Goal: Task Accomplishment & Management: Use online tool/utility

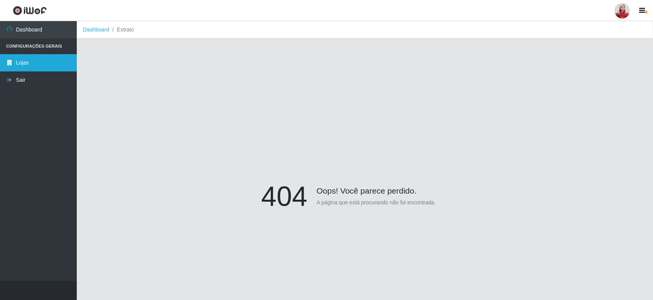
click at [40, 62] on link "Lojas" at bounding box center [38, 62] width 77 height 17
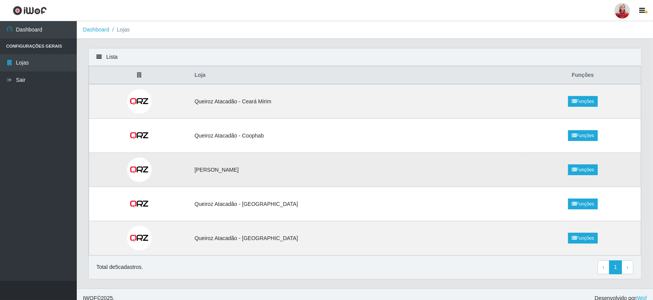
click at [254, 174] on td "[PERSON_NAME]" at bounding box center [357, 170] width 335 height 34
click at [41, 28] on link "Dashboard" at bounding box center [38, 29] width 77 height 17
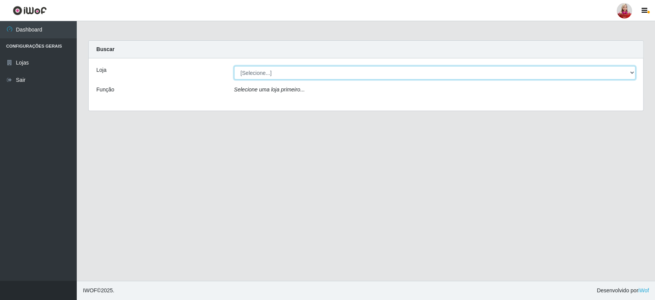
click at [268, 78] on select "[Selecione...] Queiroz [GEOGRAPHIC_DATA] - [GEOGRAPHIC_DATA] [PERSON_NAME][GEOG…" at bounding box center [435, 72] width 402 height 13
click at [234, 66] on select "[Selecione...] Queiroz [GEOGRAPHIC_DATA] - [GEOGRAPHIC_DATA] [PERSON_NAME][GEOG…" at bounding box center [435, 72] width 402 height 13
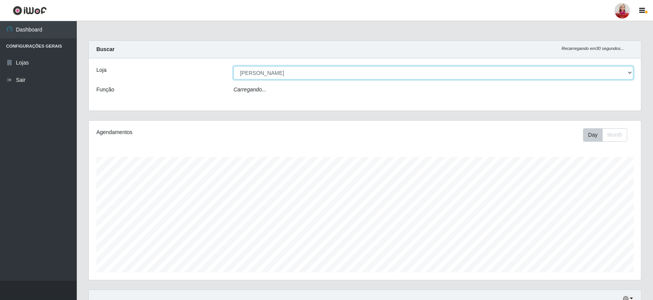
scroll to position [159, 552]
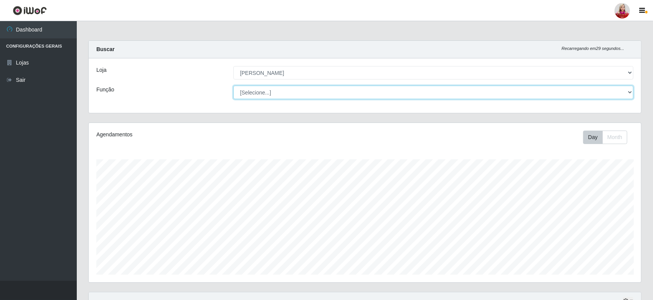
click at [299, 89] on select "[Selecione...] Embalador Embalador + Embalador ++ Repositor Repositor + Reposit…" at bounding box center [433, 92] width 400 height 13
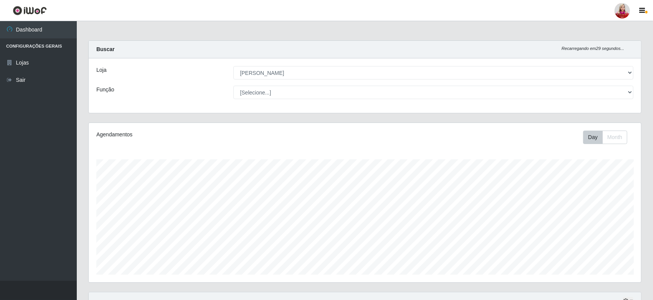
click at [172, 80] on div "Loja [Selecione...] Queiroz [GEOGRAPHIC_DATA] - [GEOGRAPHIC_DATA] [PERSON_NAME]…" at bounding box center [365, 85] width 552 height 55
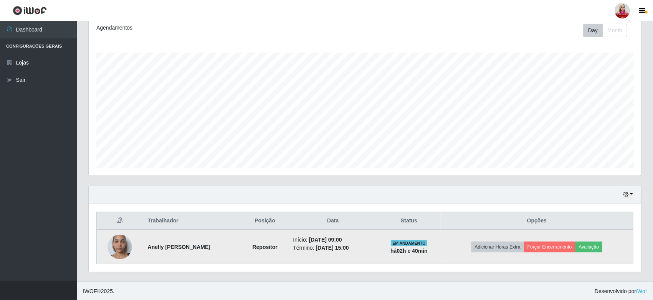
scroll to position [0, 0]
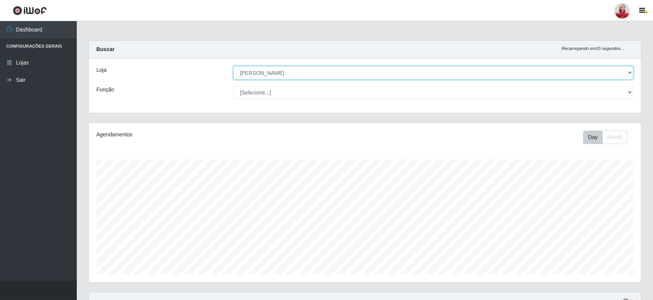
click at [306, 74] on select "[Selecione...] Queiroz [GEOGRAPHIC_DATA] - [GEOGRAPHIC_DATA] [PERSON_NAME][GEOG…" at bounding box center [433, 72] width 400 height 13
select select "464"
click at [233, 66] on select "[Selecione...] Queiroz [GEOGRAPHIC_DATA] - [GEOGRAPHIC_DATA] [PERSON_NAME][GEOG…" at bounding box center [433, 72] width 400 height 13
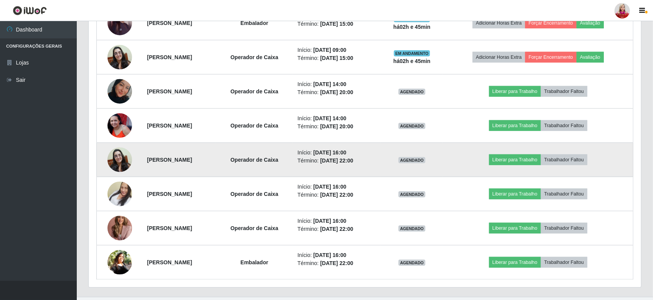
scroll to position [482, 0]
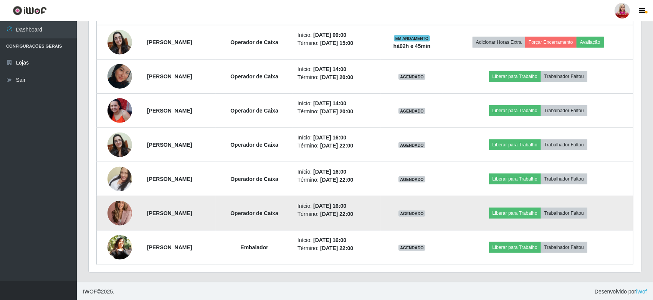
click at [119, 213] on img at bounding box center [119, 213] width 25 height 34
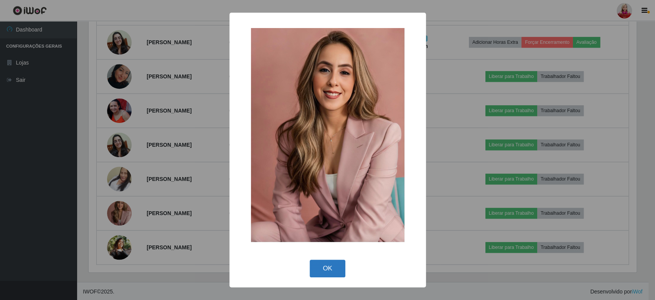
click at [322, 267] on button "OK" at bounding box center [328, 269] width 36 height 18
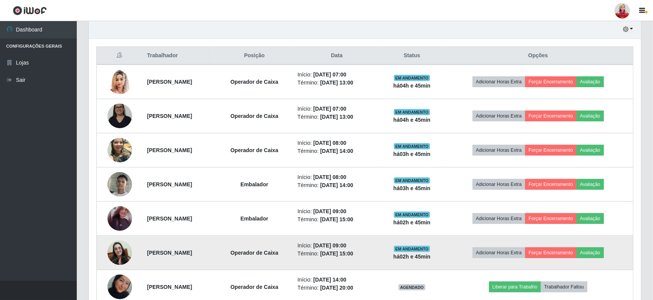
scroll to position [269, 0]
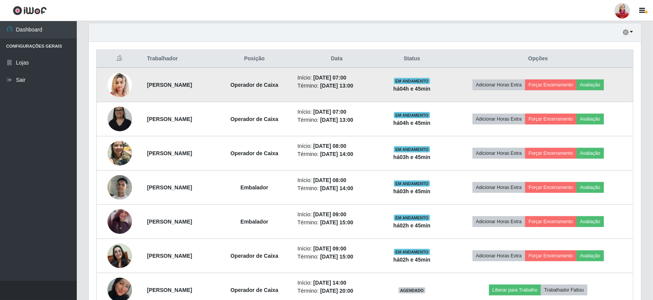
click at [171, 85] on strong "[PERSON_NAME]" at bounding box center [169, 85] width 45 height 6
click at [120, 78] on img at bounding box center [119, 84] width 25 height 30
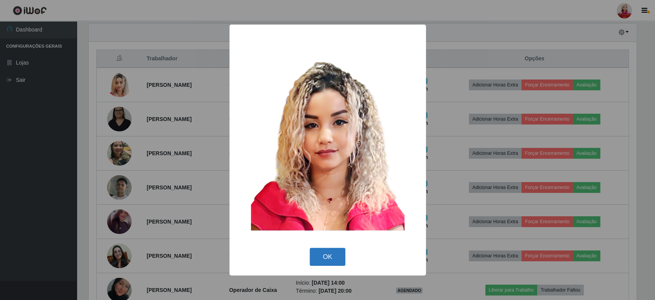
click at [321, 256] on button "OK" at bounding box center [328, 257] width 36 height 18
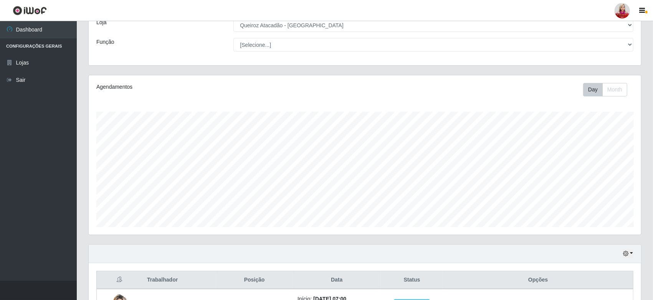
scroll to position [0, 0]
